Goal: Check status: Check status

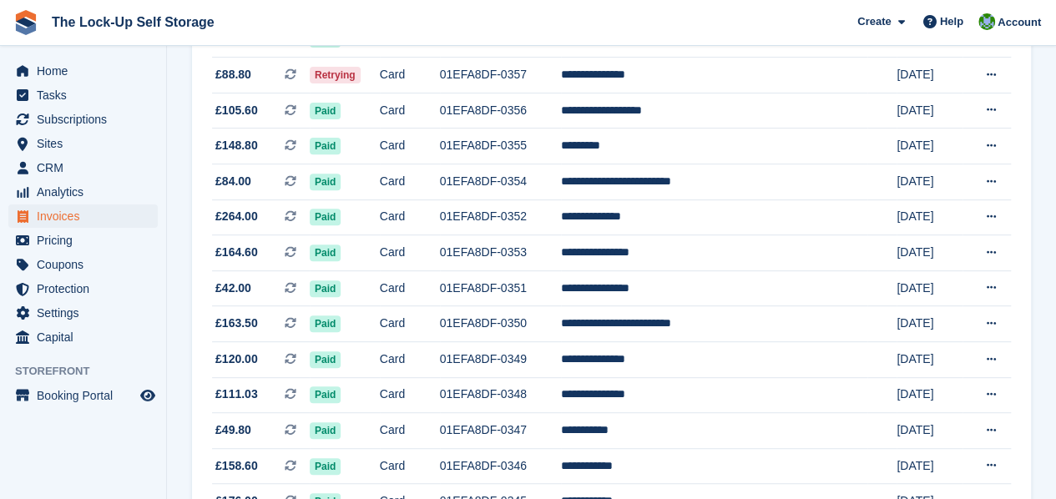
scroll to position [286, 0]
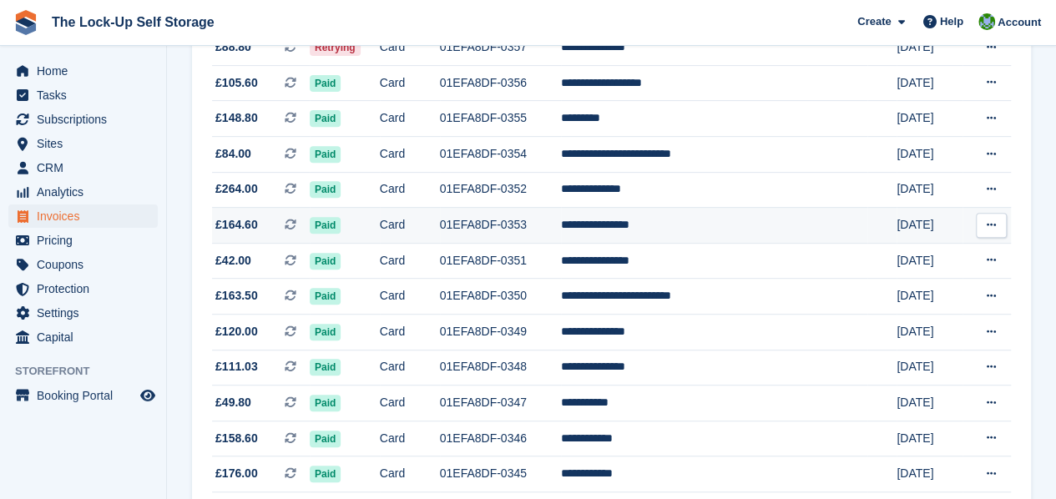
click at [656, 223] on td "**********" at bounding box center [714, 226] width 306 height 36
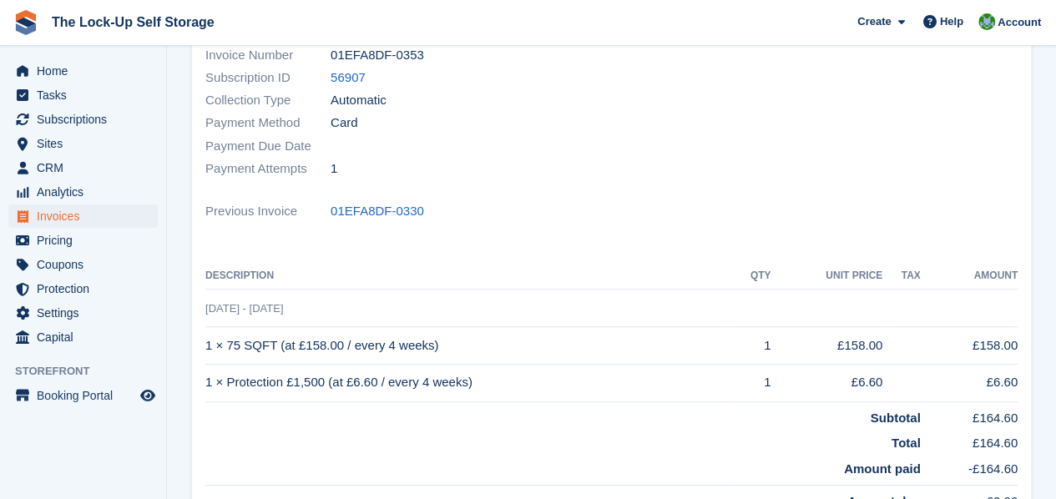
scroll to position [227, 0]
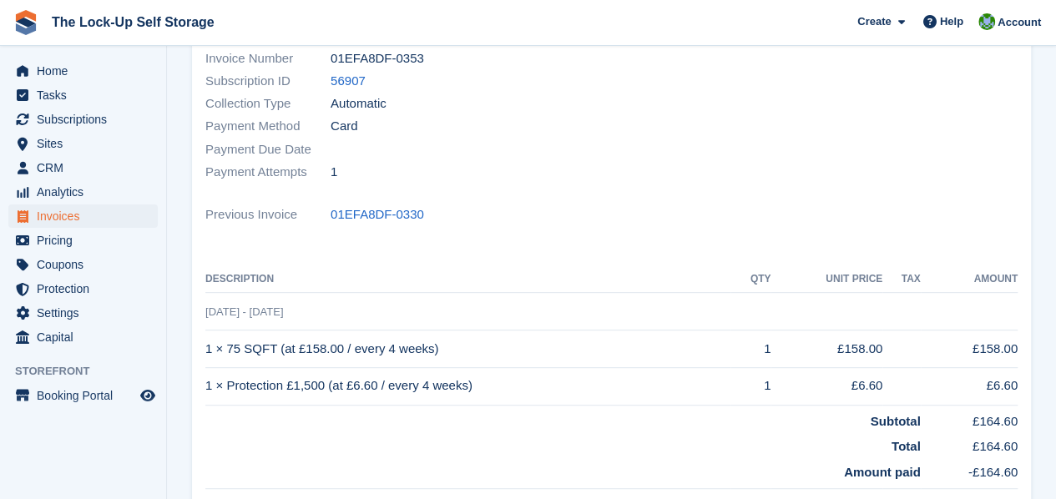
drag, startPoint x: 1059, startPoint y: 119, endPoint x: 1068, endPoint y: 228, distance: 108.9
click at [1055, 228] on html "The Lock-Up Self Storage Create Subscription Invoice Contact Deal Discount Page…" at bounding box center [528, 22] width 1056 height 499
click at [72, 216] on span "Invoices" at bounding box center [87, 216] width 100 height 23
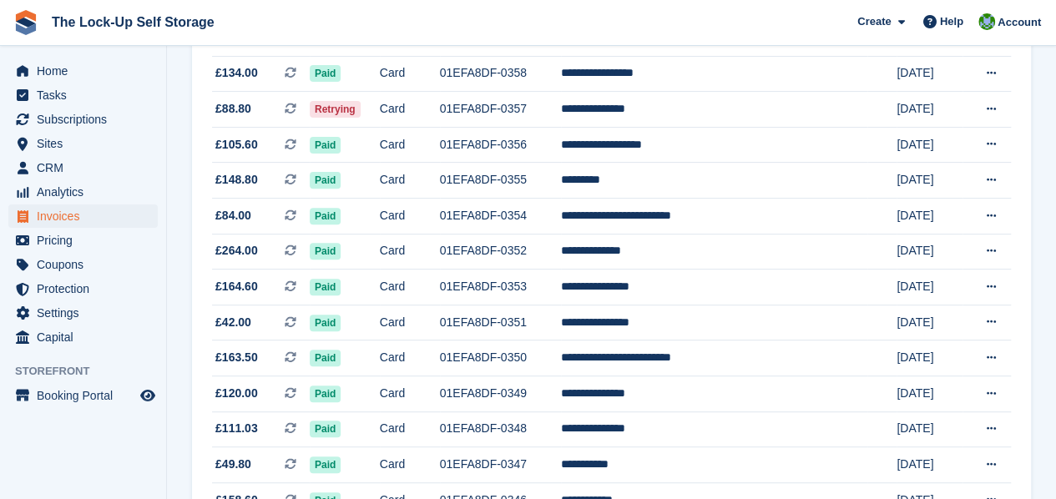
scroll to position [225, 0]
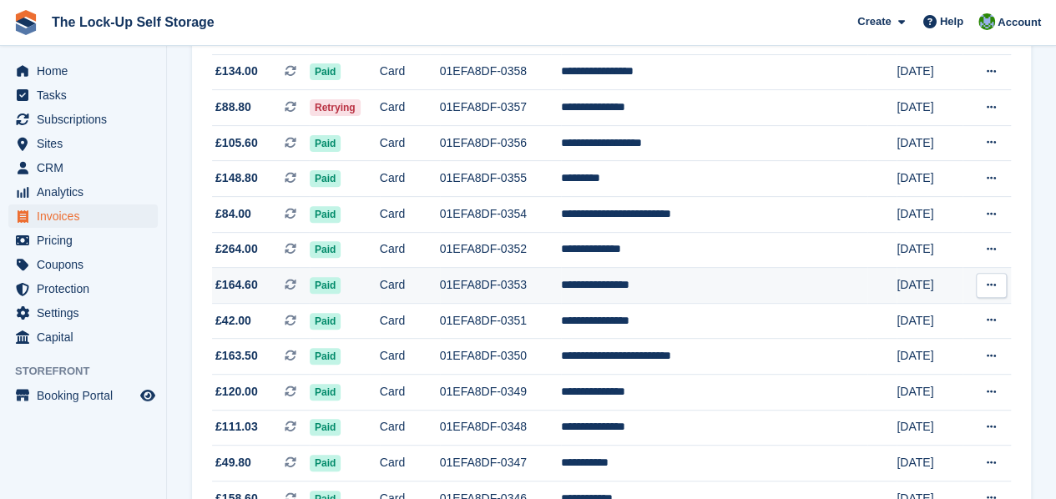
click at [562, 283] on td "01EFA8DF-0353" at bounding box center [501, 286] width 122 height 36
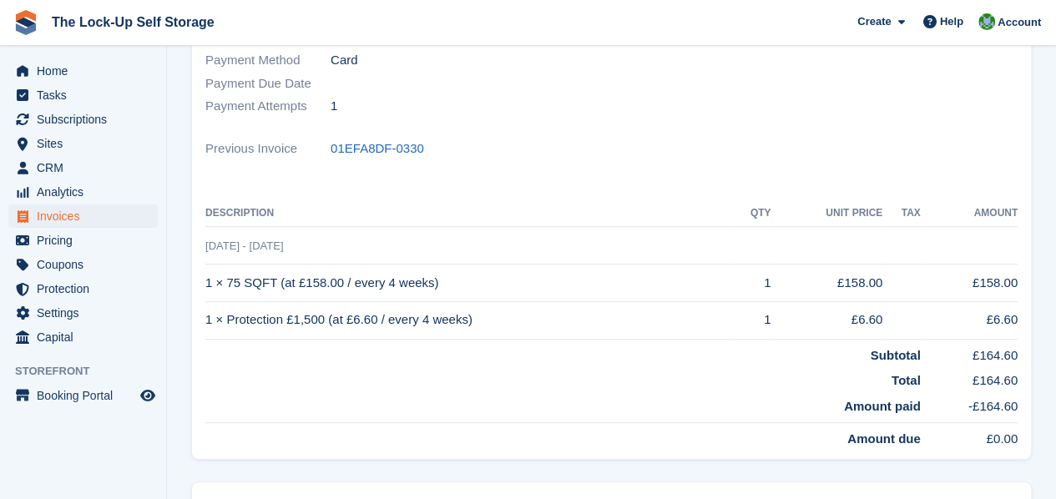
scroll to position [296, 0]
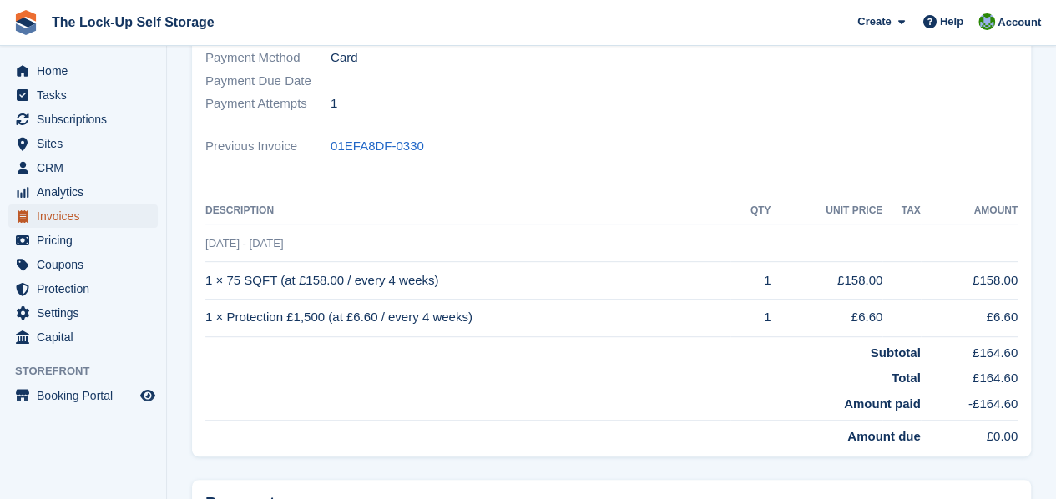
click at [100, 214] on span "Invoices" at bounding box center [87, 216] width 100 height 23
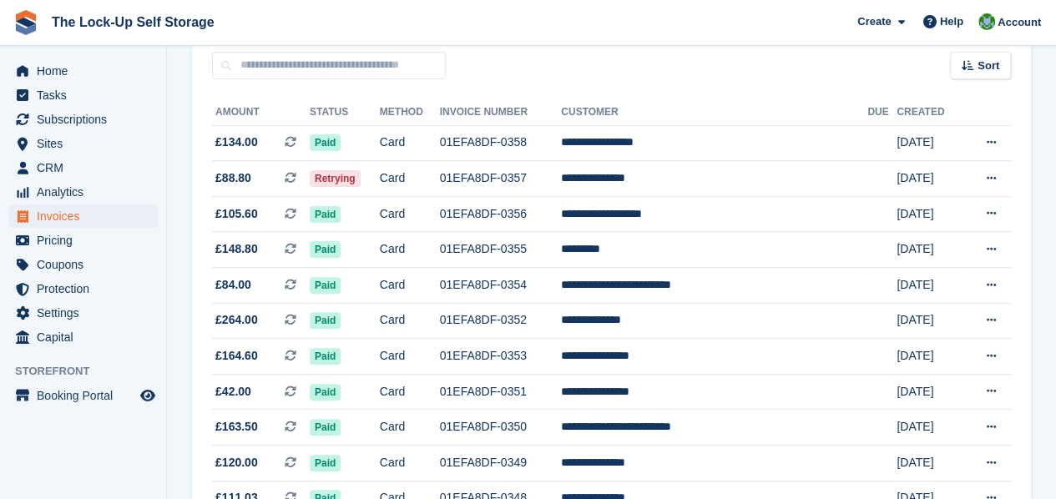
scroll to position [219, 0]
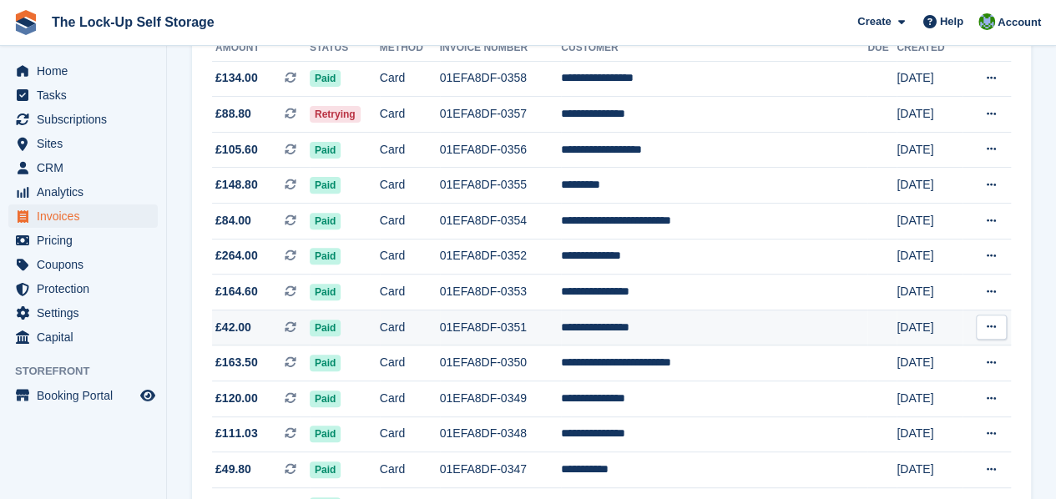
click at [562, 336] on td "01EFA8DF-0351" at bounding box center [501, 328] width 122 height 36
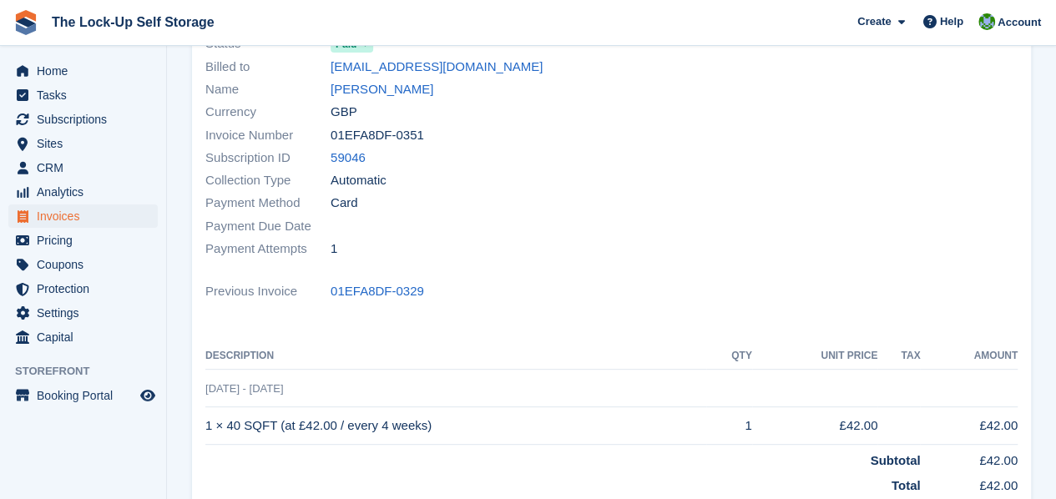
scroll to position [173, 0]
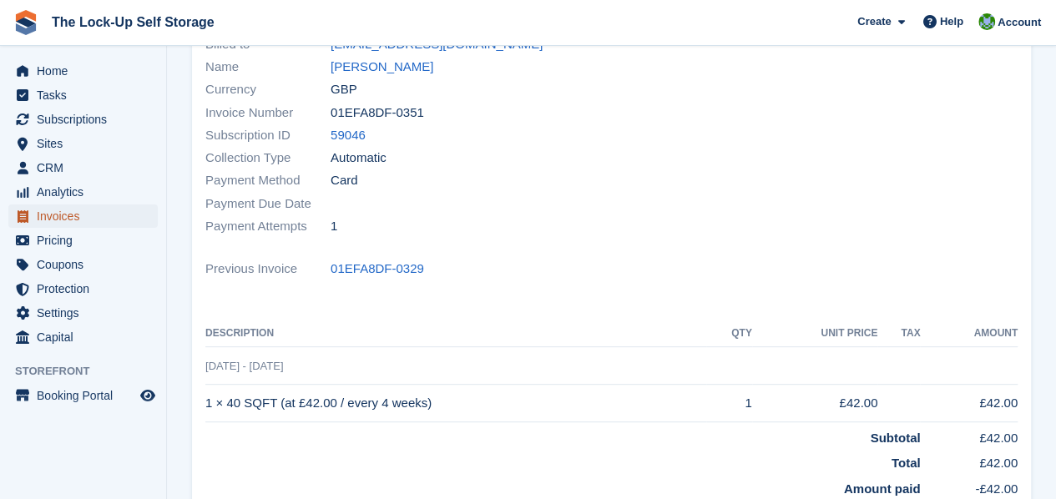
click at [78, 208] on span "Invoices" at bounding box center [87, 216] width 100 height 23
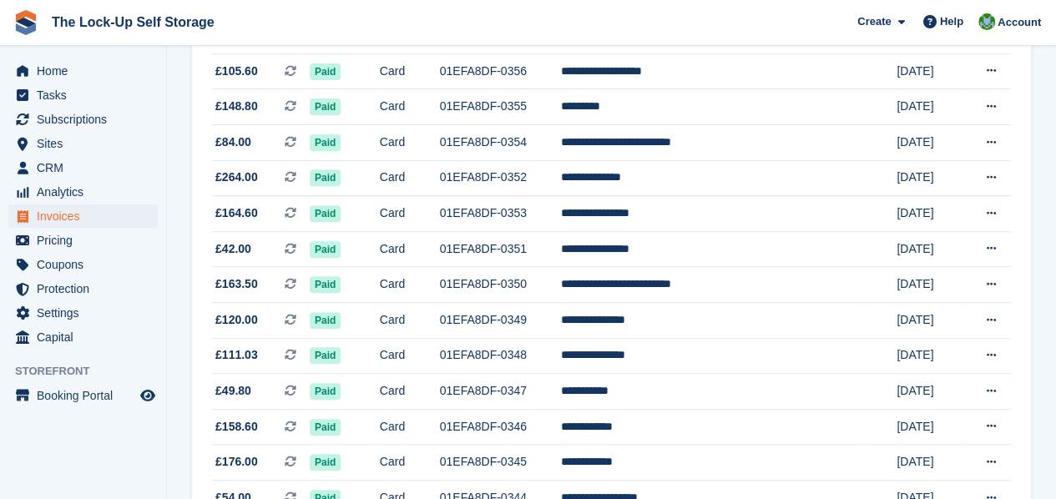
scroll to position [302, 0]
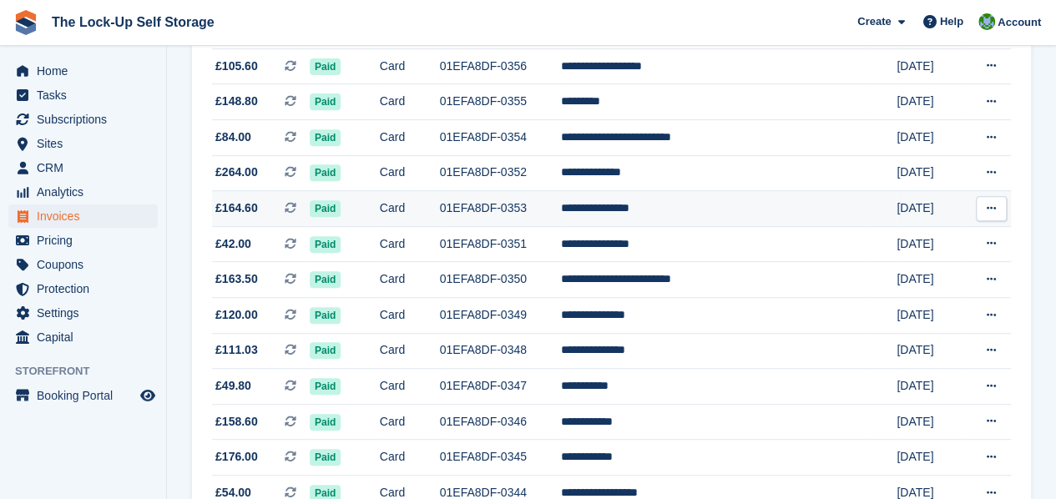
click at [737, 209] on td "**********" at bounding box center [714, 209] width 306 height 36
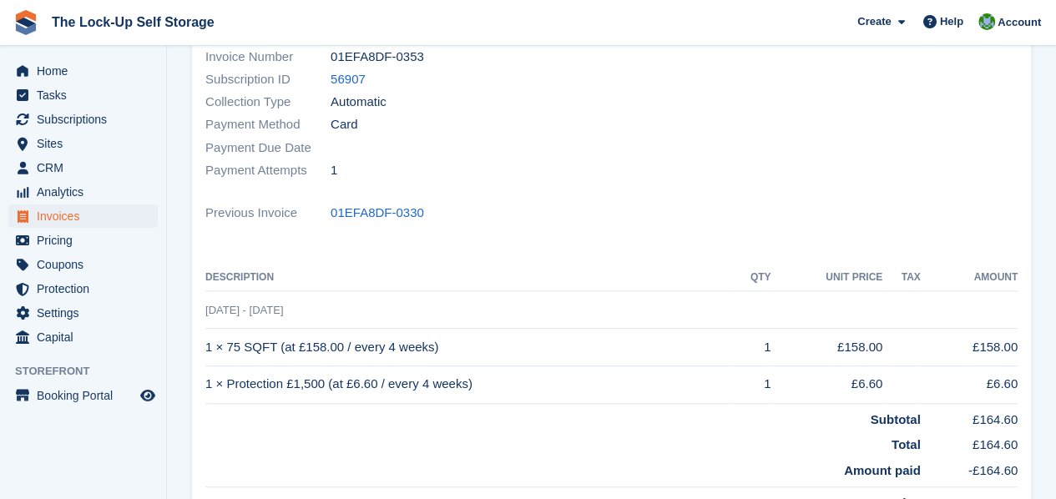
scroll to position [230, 0]
click at [94, 215] on span "Invoices" at bounding box center [87, 216] width 100 height 23
